Goal: Information Seeking & Learning: Learn about a topic

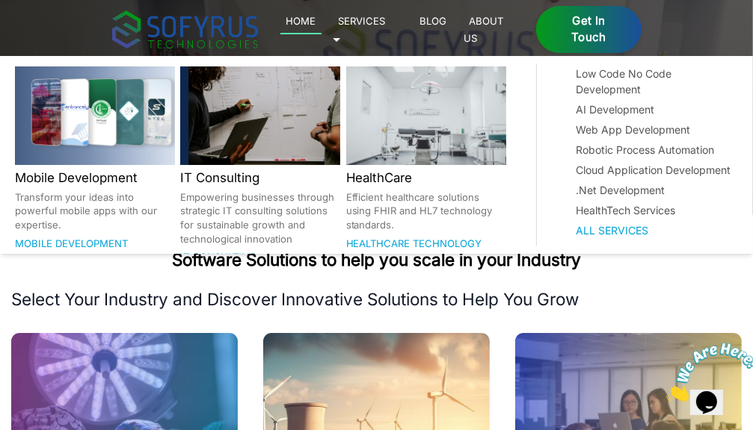
click at [386, 25] on link "Services 🞃" at bounding box center [359, 29] width 53 height 34
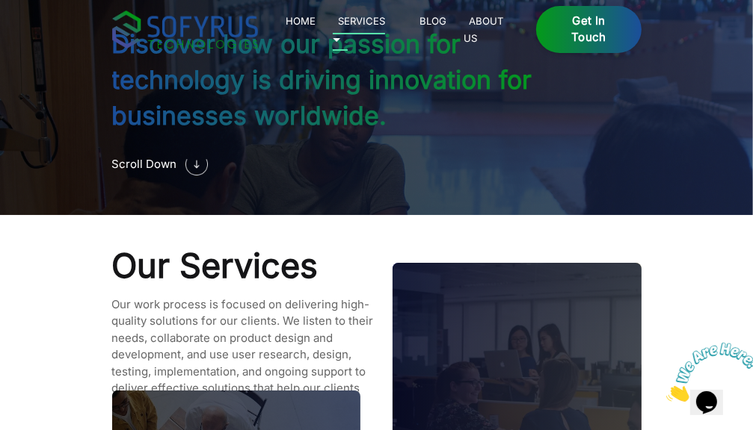
scroll to position [1229, 0]
